Goal: Find specific page/section: Find specific page/section

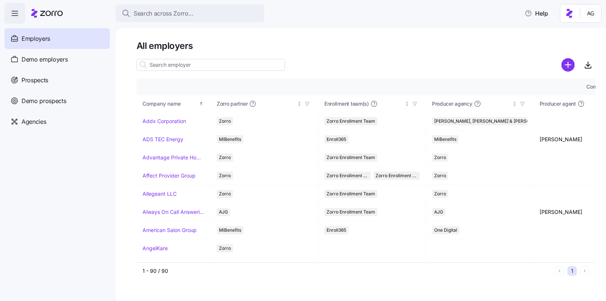
click at [183, 64] on input at bounding box center [210, 65] width 148 height 12
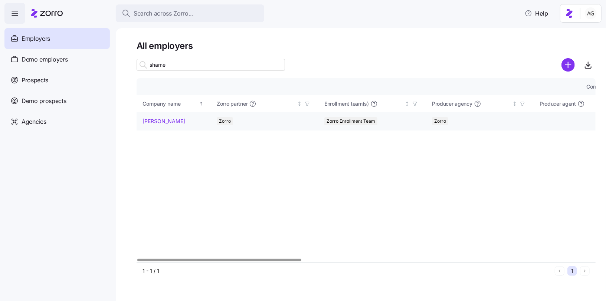
type input "shame"
click at [160, 118] on link "NAI Shames Makovsky" at bounding box center [163, 121] width 43 height 7
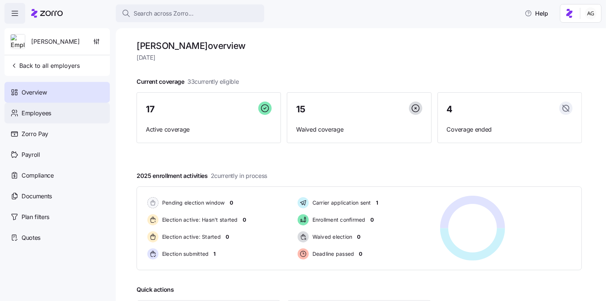
click at [86, 119] on div "Employees" at bounding box center [56, 113] width 105 height 21
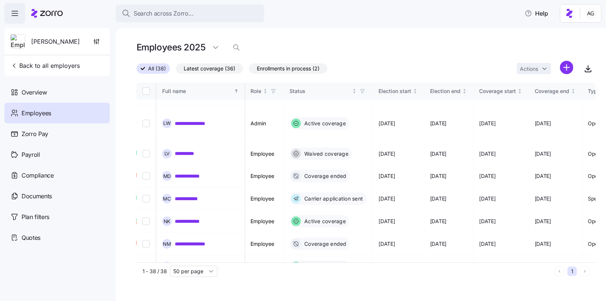
scroll to position [425, 358]
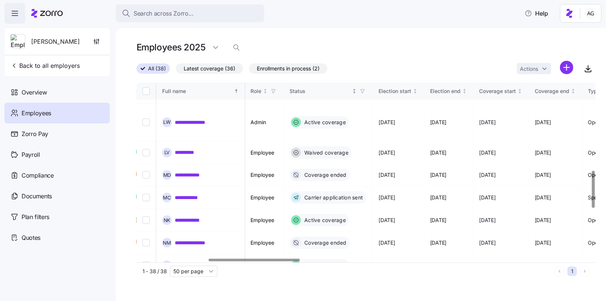
click at [365, 90] on icon "button" at bounding box center [362, 91] width 5 height 5
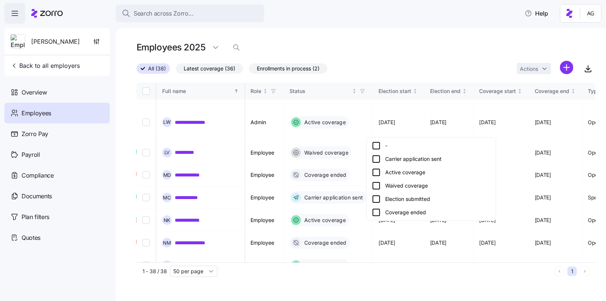
click at [395, 169] on div "Active coverage" at bounding box center [431, 172] width 119 height 9
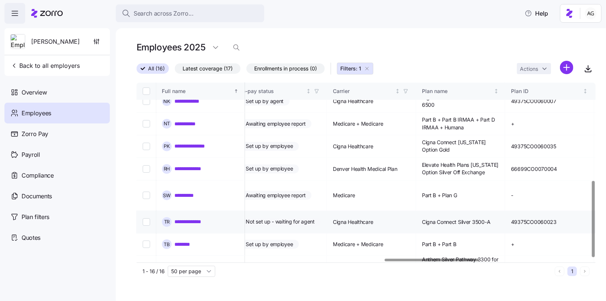
scroll to position [230, 1203]
